Goal: Obtain resource: Download file/media

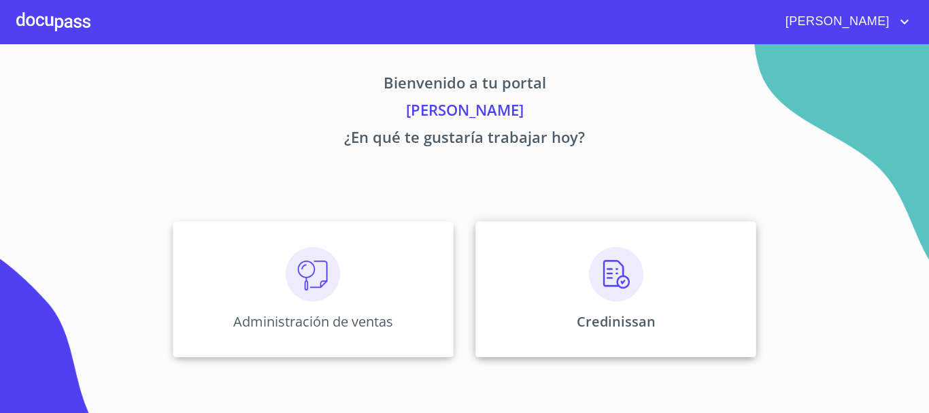
click at [611, 278] on img at bounding box center [616, 274] width 54 height 54
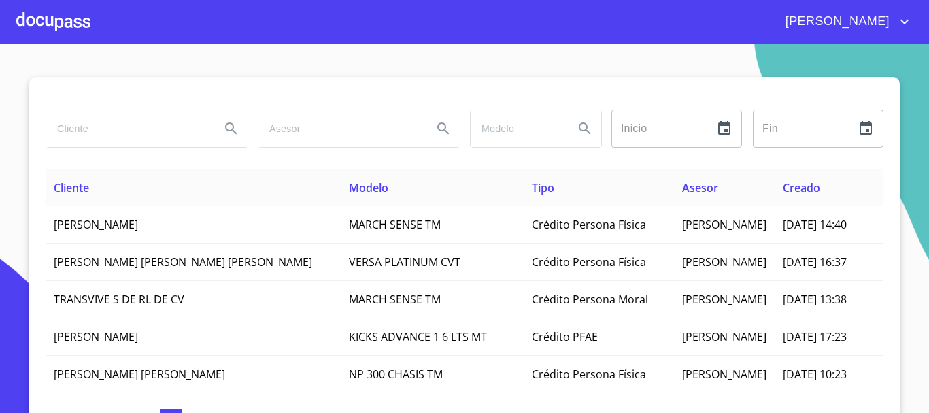
click at [73, 132] on input "search" at bounding box center [127, 128] width 163 height 37
type input "[PERSON_NAME]"
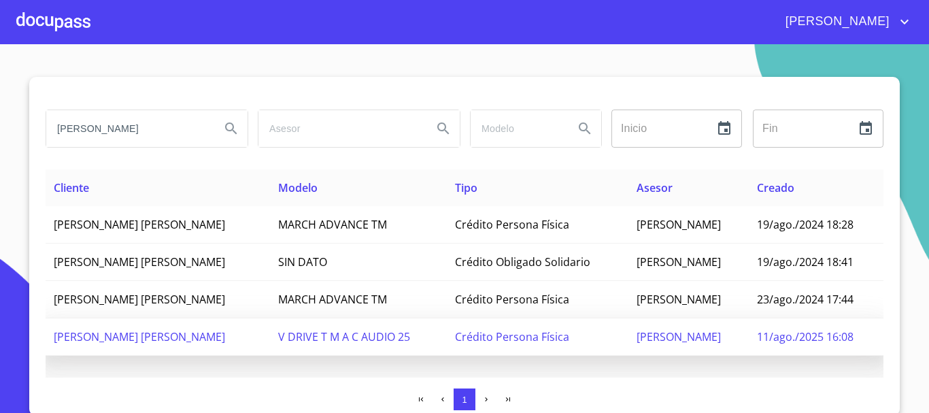
click at [182, 337] on span "[PERSON_NAME] [PERSON_NAME]" at bounding box center [139, 336] width 171 height 15
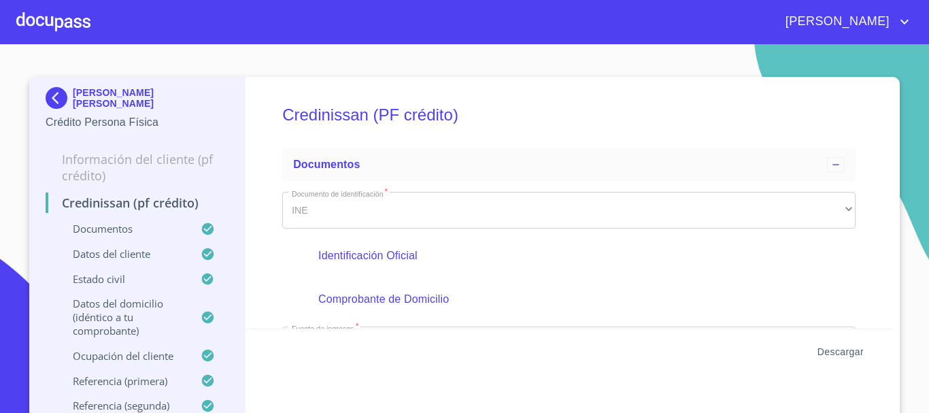
click at [832, 352] on span "Descargar" at bounding box center [840, 351] width 46 height 17
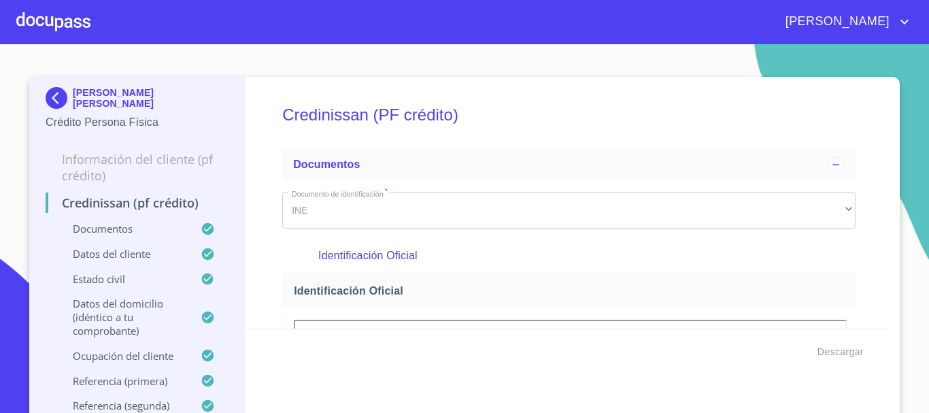
click at [61, 22] on div at bounding box center [53, 22] width 74 height 44
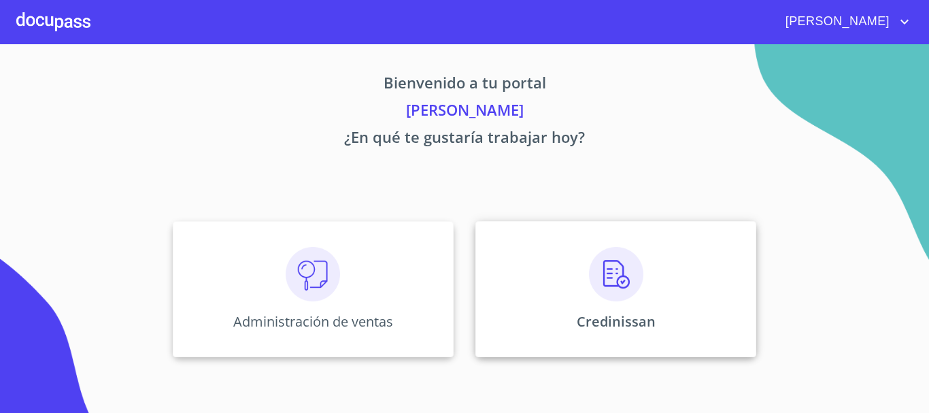
click at [619, 294] on img at bounding box center [616, 274] width 54 height 54
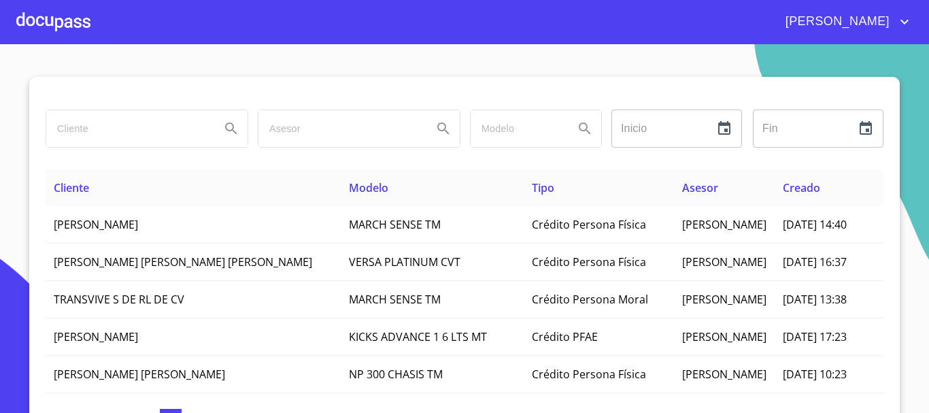
click at [158, 124] on input "search" at bounding box center [127, 128] width 163 height 37
type input "[PERSON_NAME]"
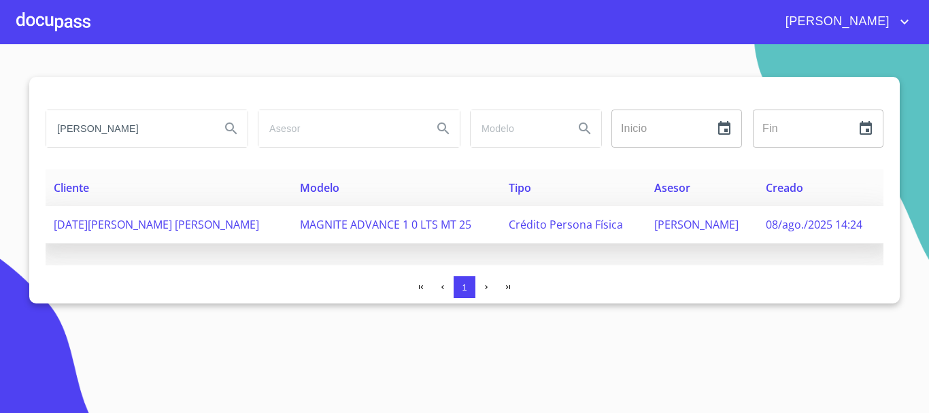
click at [146, 223] on span "[DATE][PERSON_NAME] [PERSON_NAME]" at bounding box center [156, 224] width 205 height 15
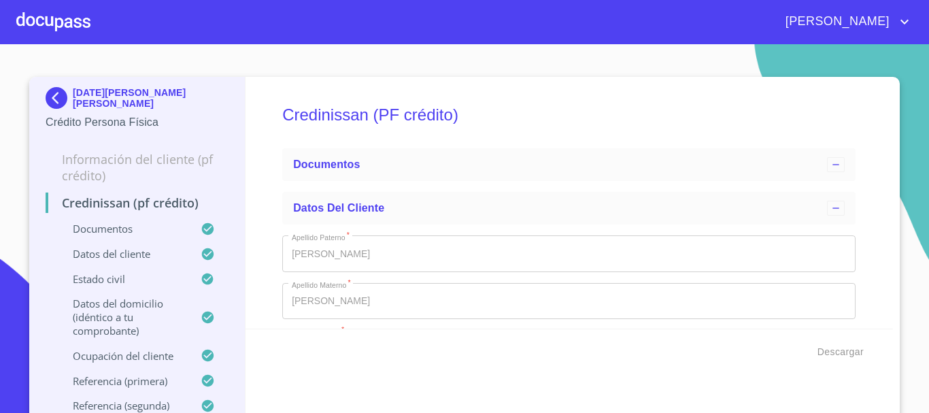
type input "6 de nov. de 2018"
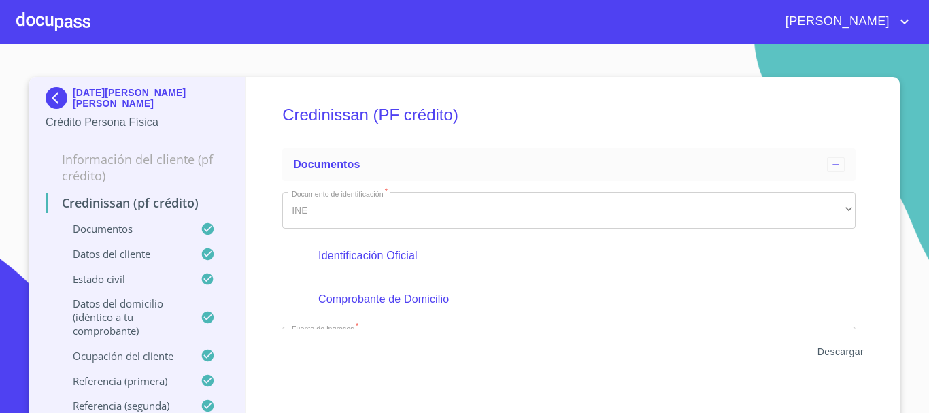
click at [838, 352] on span "Descargar" at bounding box center [840, 351] width 46 height 17
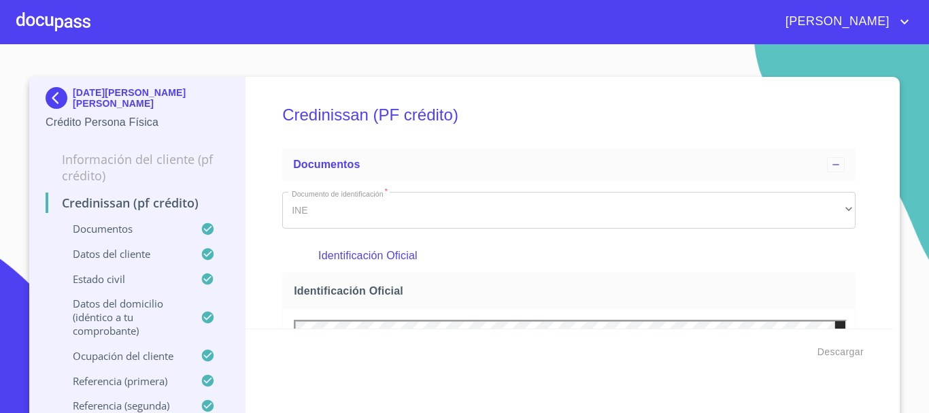
click at [61, 26] on div at bounding box center [53, 22] width 74 height 44
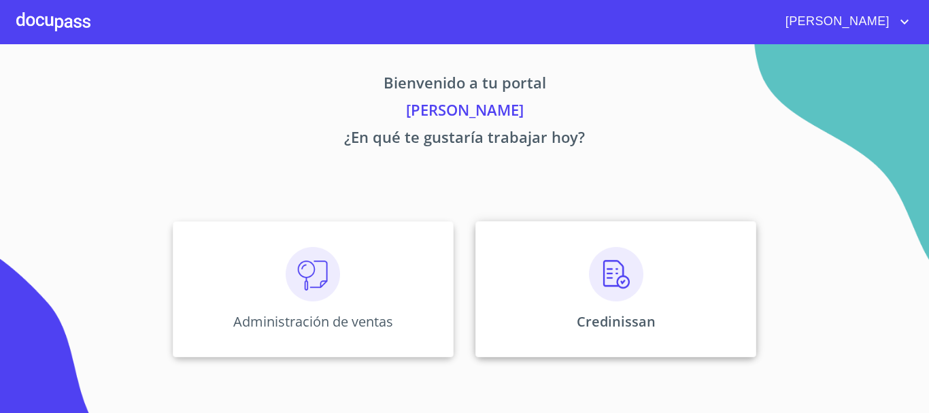
click at [669, 286] on div "Credinissan" at bounding box center [615, 289] width 281 height 136
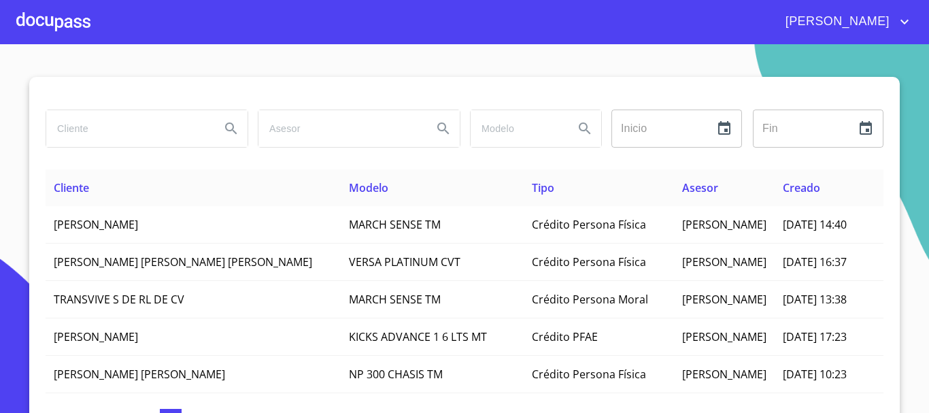
click at [118, 131] on input "search" at bounding box center [127, 128] width 163 height 37
type input "[PERSON_NAME]"
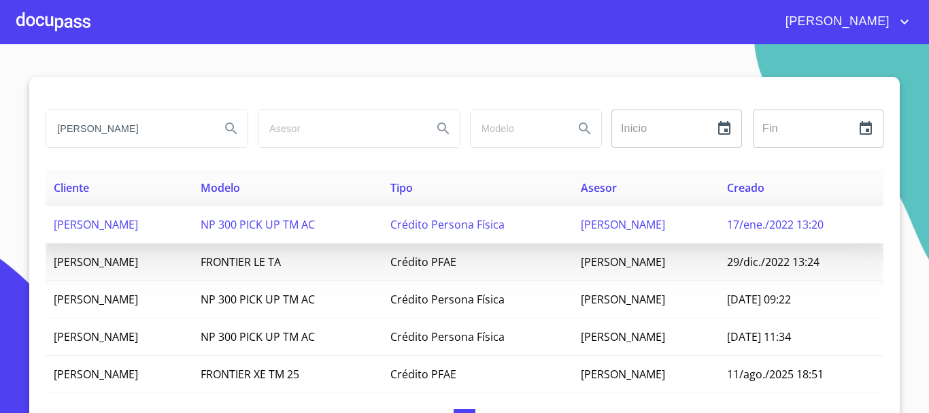
click at [138, 221] on span "[PERSON_NAME]" at bounding box center [96, 224] width 84 height 15
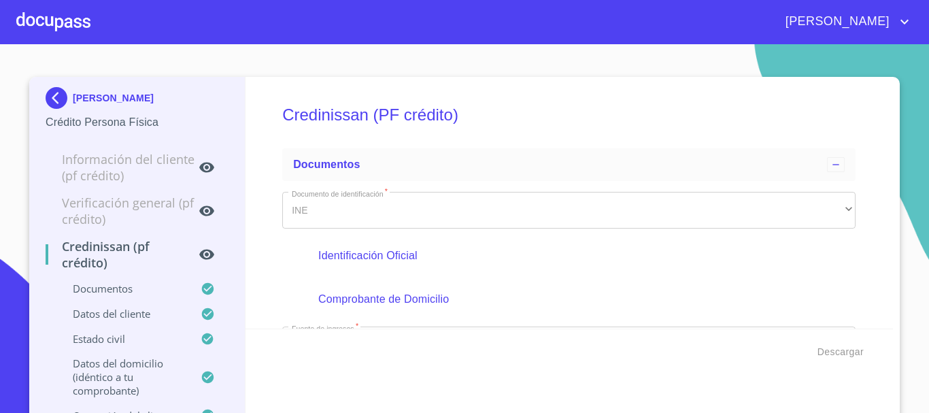
click at [58, 20] on div at bounding box center [53, 22] width 74 height 44
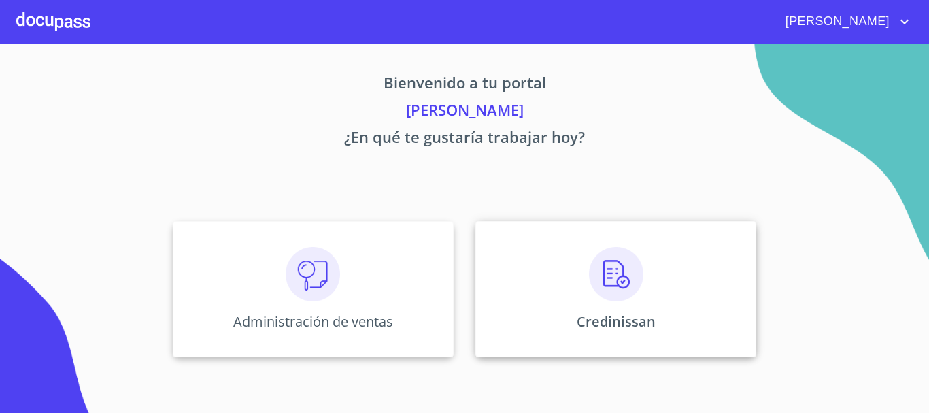
click at [615, 289] on img at bounding box center [616, 274] width 54 height 54
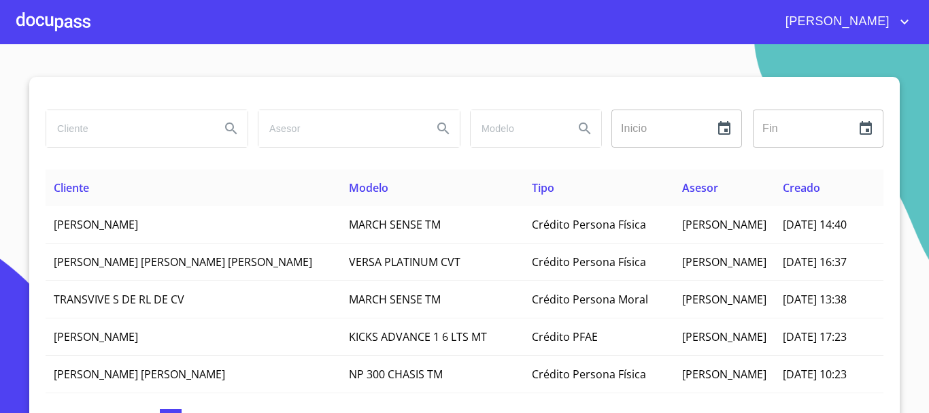
click at [105, 133] on input "search" at bounding box center [127, 128] width 163 height 37
type input "[PERSON_NAME]"
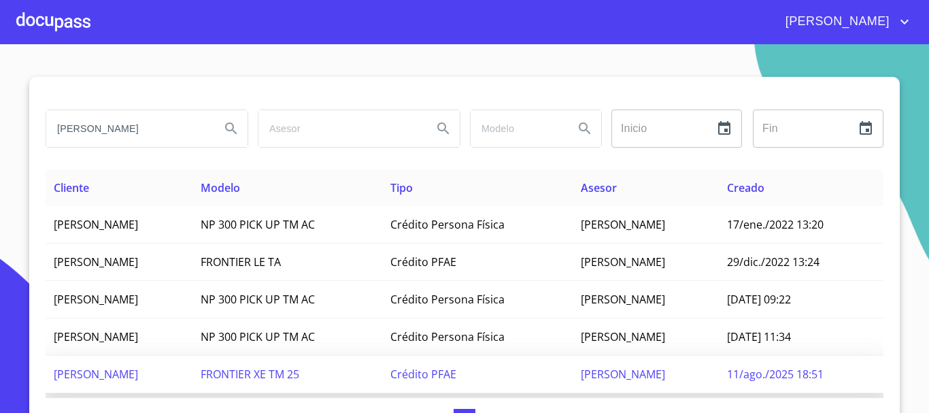
click at [120, 372] on span "[PERSON_NAME]" at bounding box center [96, 374] width 84 height 15
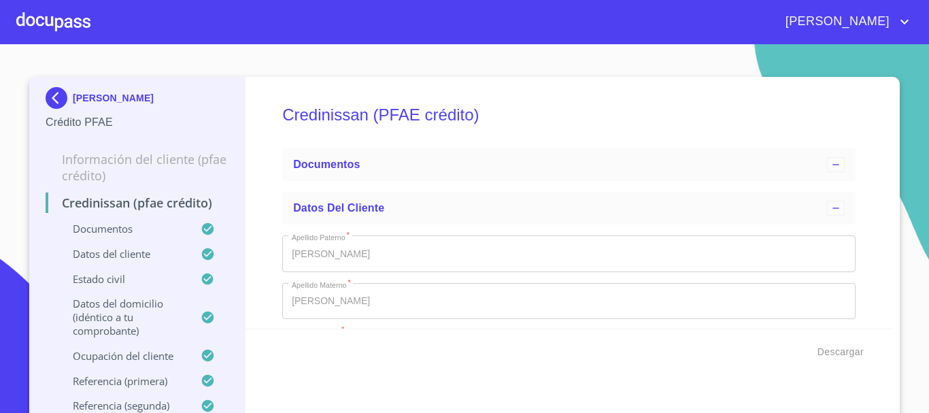
type input "5 de oct. de 2002"
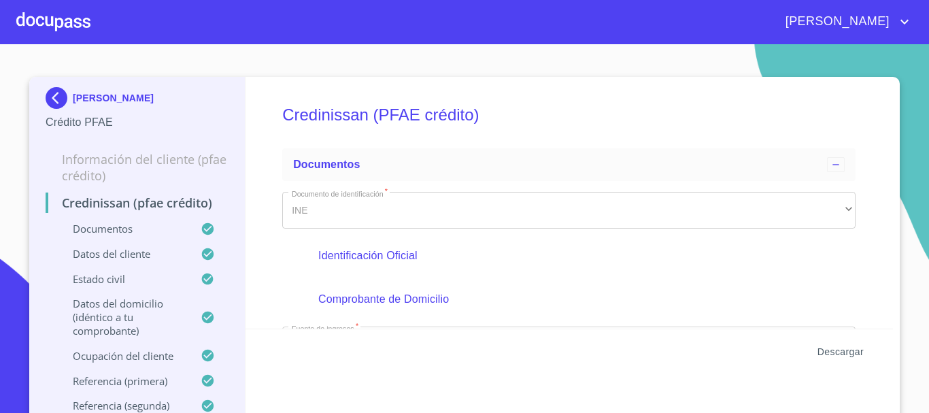
click at [836, 352] on span "Descargar" at bounding box center [840, 351] width 46 height 17
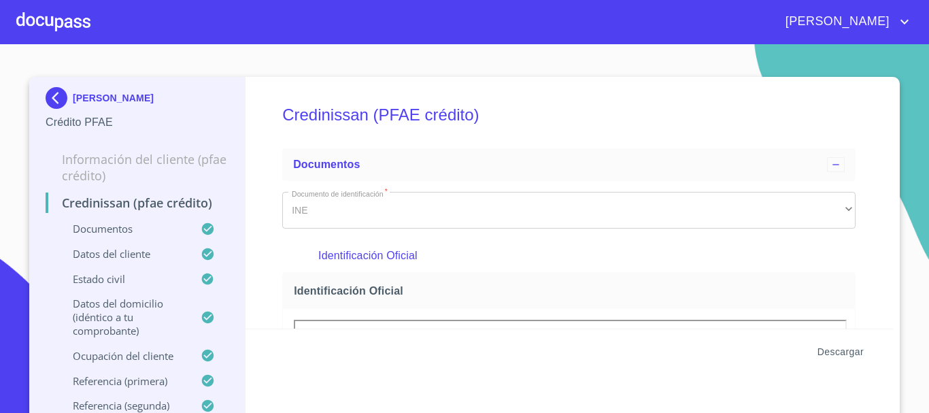
click at [843, 354] on span "Descargar" at bounding box center [840, 351] width 46 height 17
